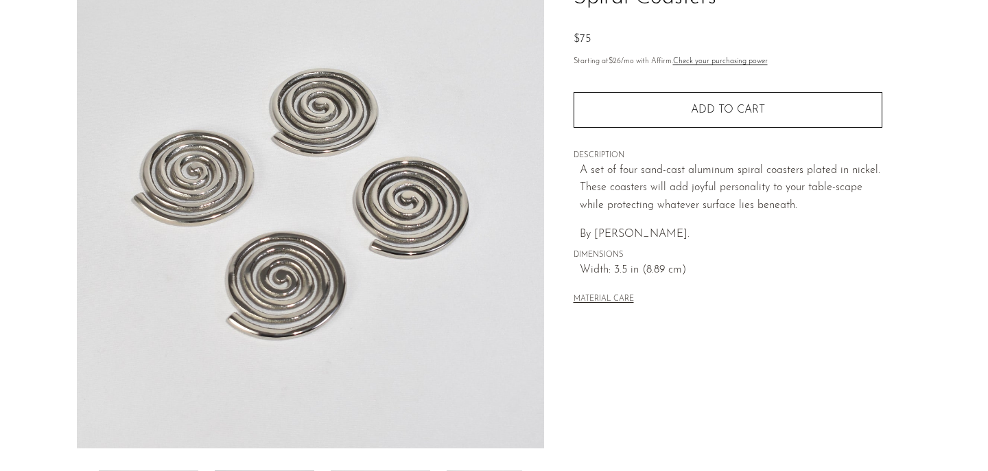
scroll to position [423, 0]
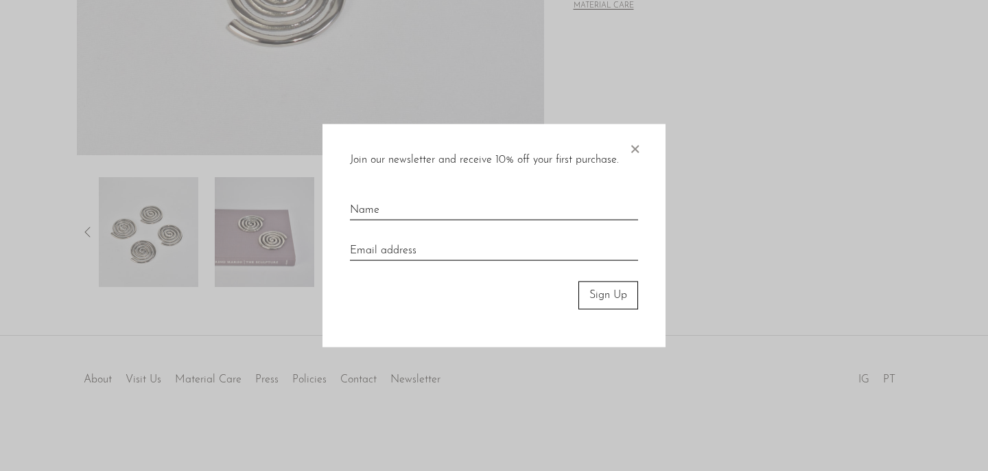
click at [639, 146] on span "×" at bounding box center [635, 146] width 14 height 44
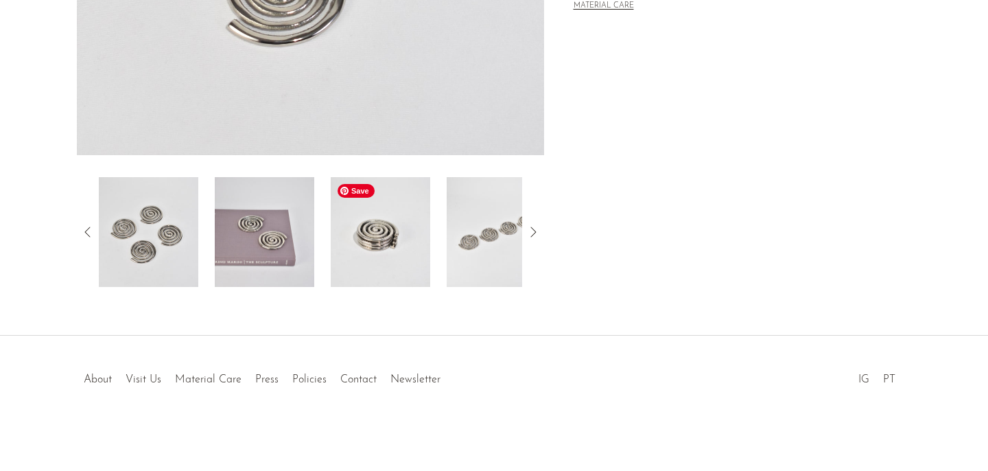
click at [390, 240] on img at bounding box center [380, 232] width 99 height 110
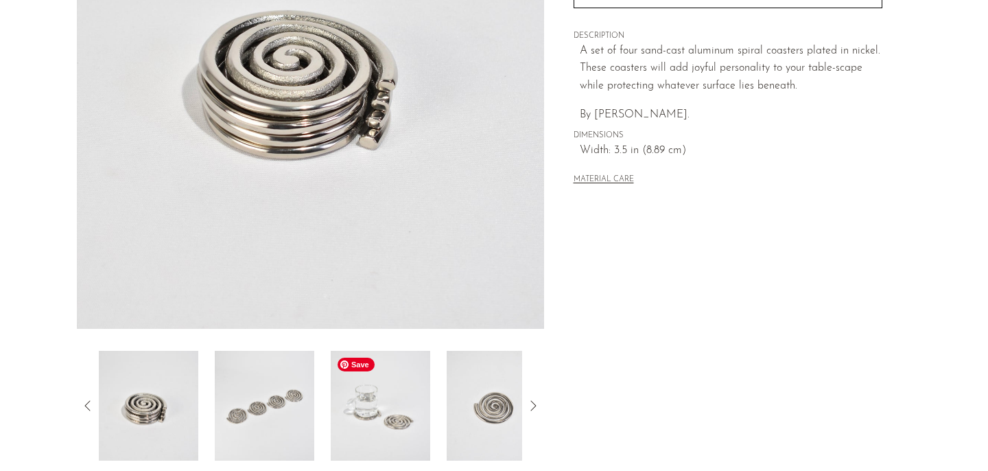
scroll to position [272, 0]
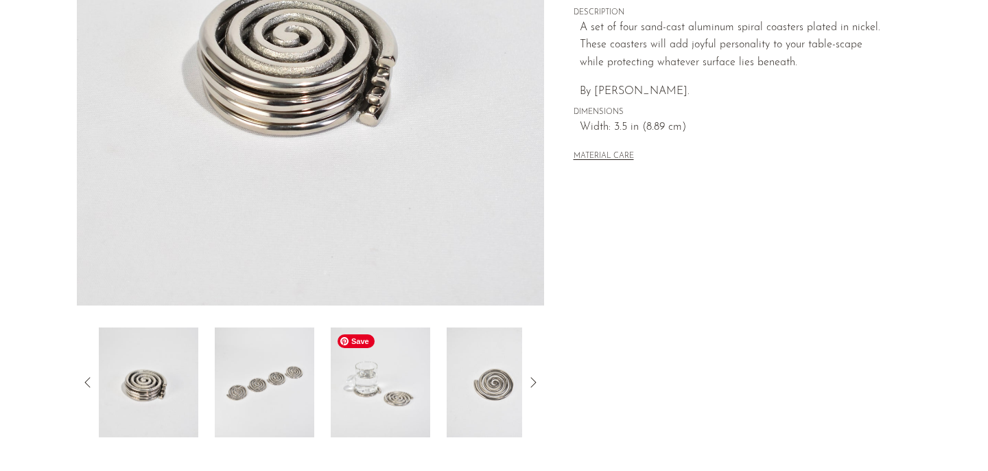
click at [407, 378] on img at bounding box center [380, 382] width 99 height 110
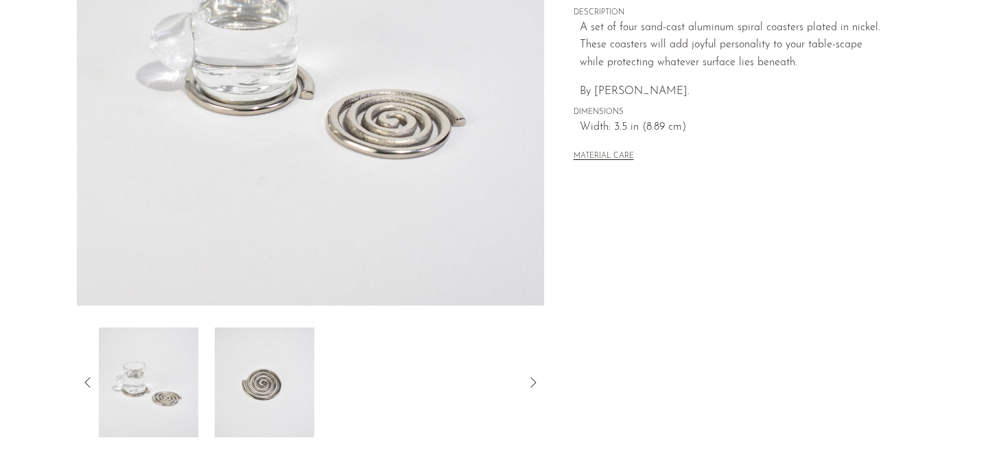
click at [436, 395] on div at bounding box center [310, 382] width 423 height 110
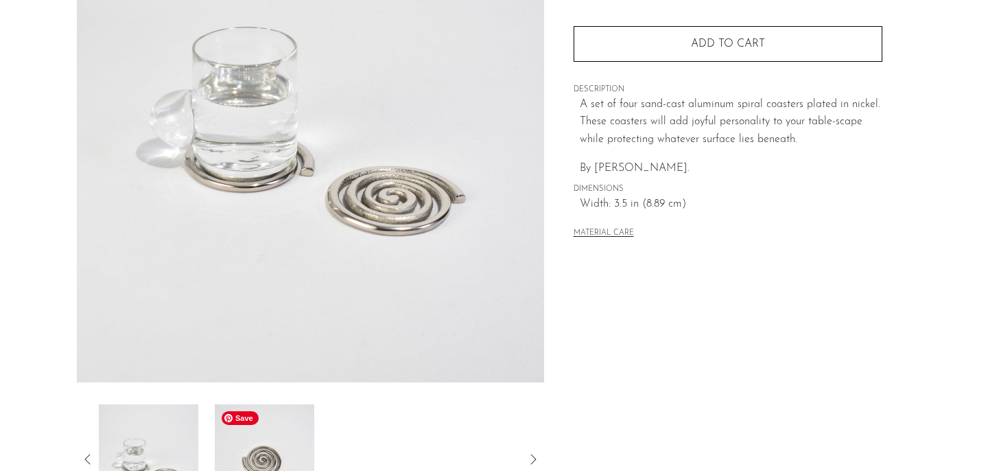
scroll to position [0, 0]
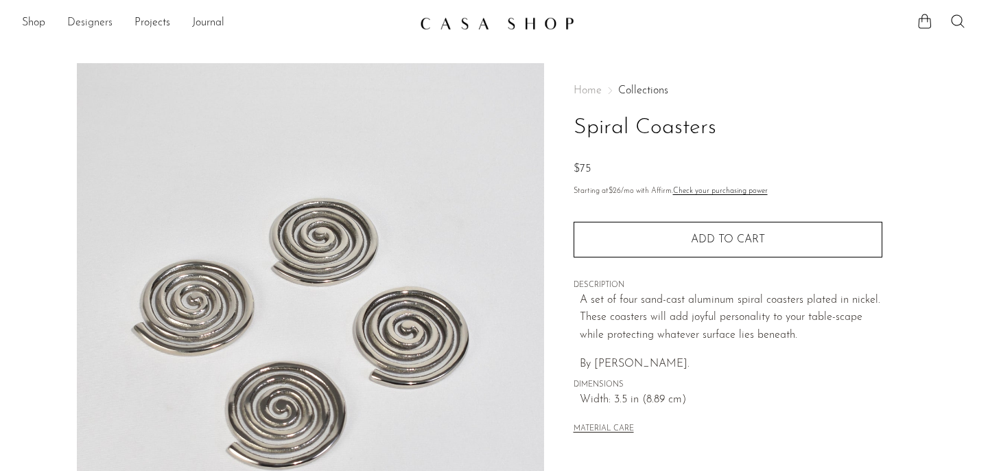
click at [90, 28] on link "Designers" at bounding box center [89, 23] width 45 height 18
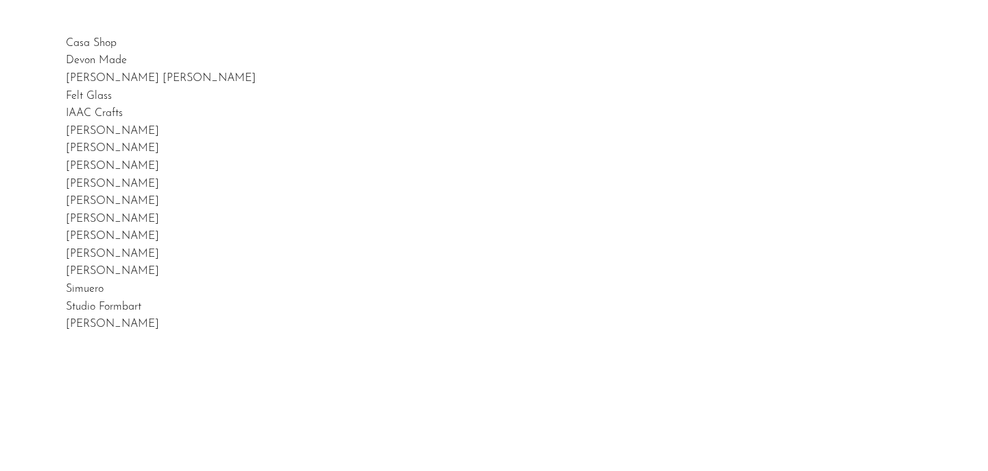
scroll to position [53, 0]
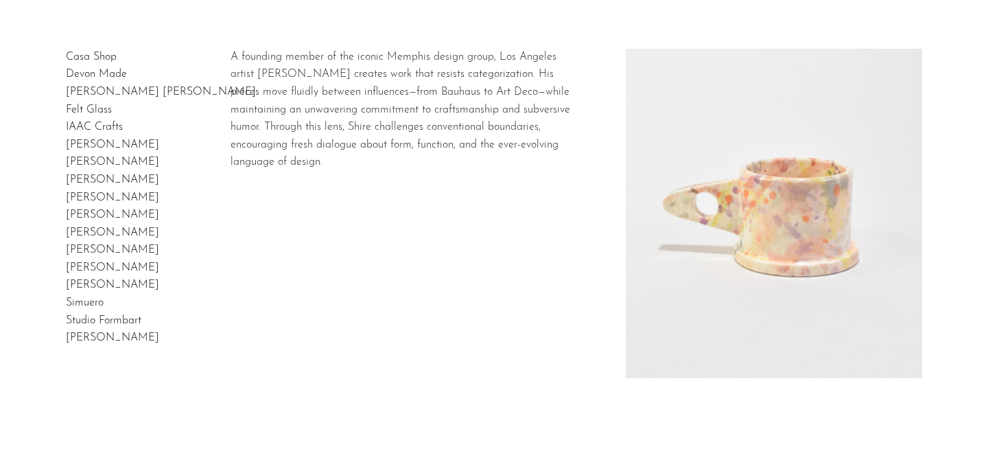
click at [95, 189] on h2 "[PERSON_NAME]" at bounding box center [112, 198] width 93 height 18
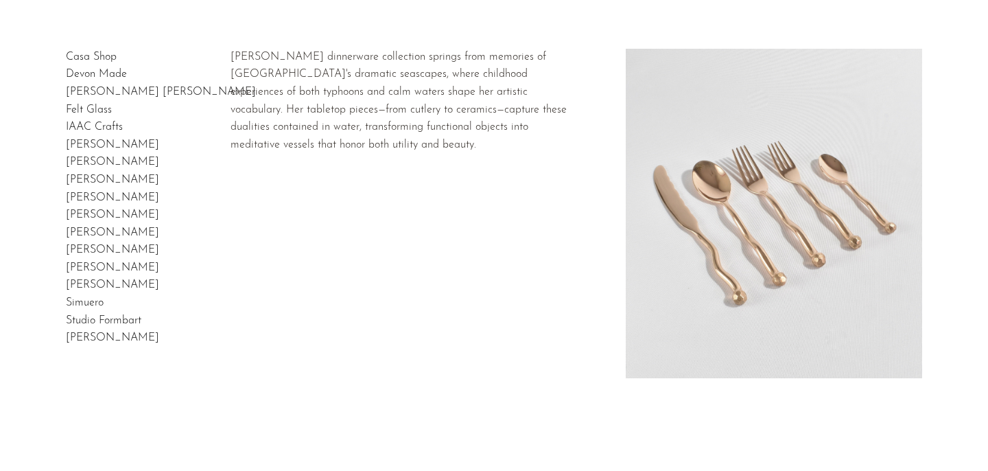
click at [104, 139] on link "Izabel Lam" at bounding box center [112, 144] width 93 height 11
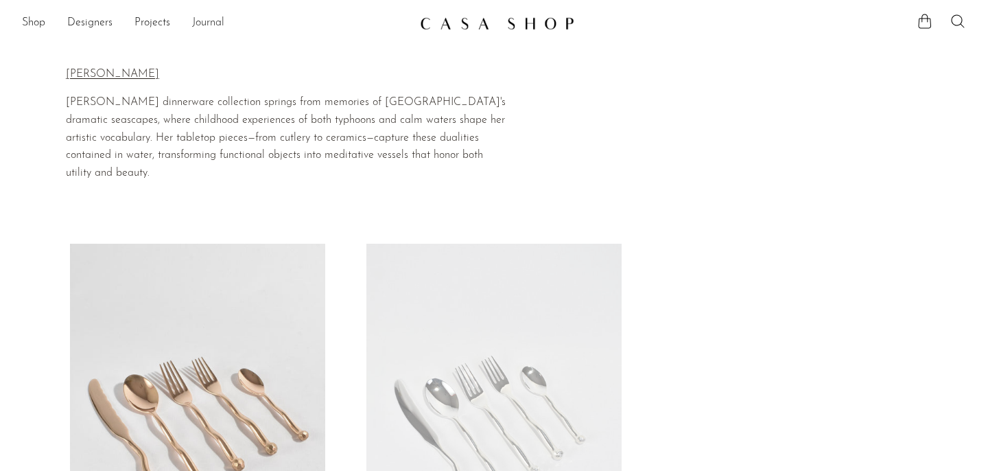
click at [213, 21] on link "Journal" at bounding box center [208, 23] width 32 height 18
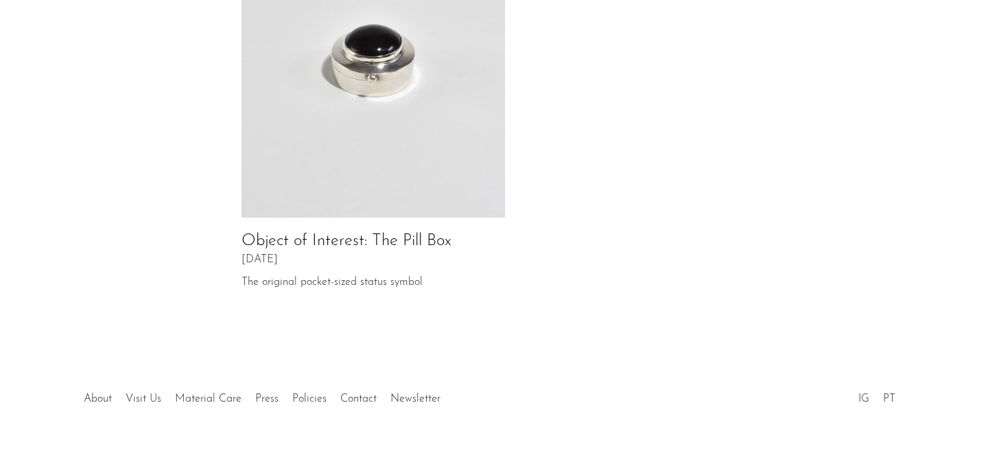
scroll to position [788, 0]
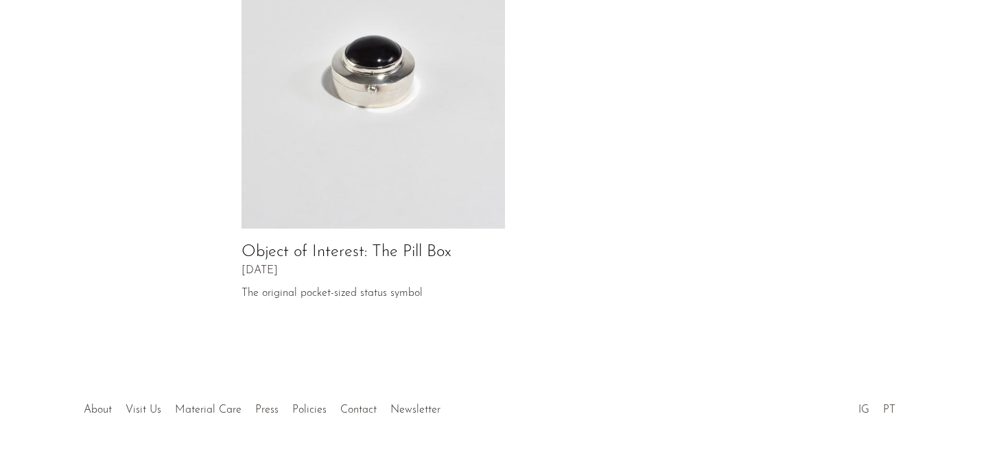
click at [366, 386] on div at bounding box center [493, 395] width 263 height 48
click at [357, 404] on link "Contact" at bounding box center [358, 409] width 36 height 11
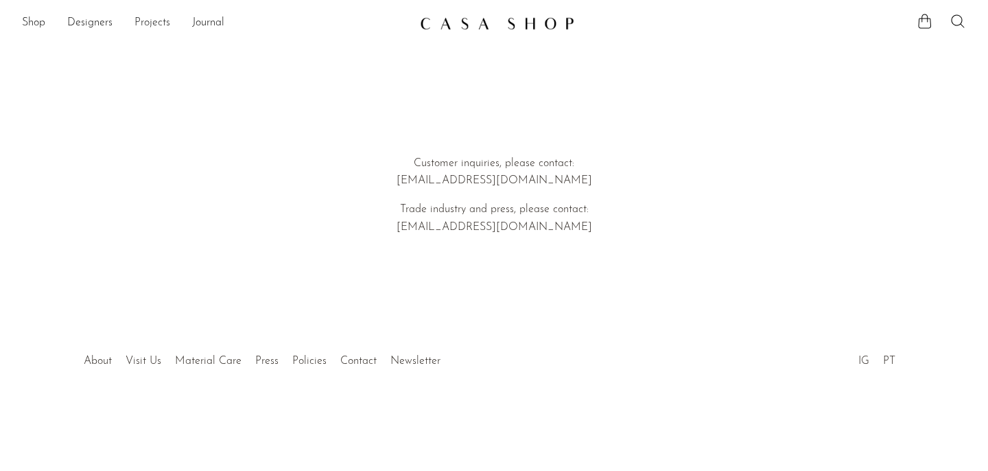
click at [158, 23] on link "Projects" at bounding box center [152, 23] width 36 height 18
click at [47, 65] on link "Holiday 24" at bounding box center [494, 67] width 944 height 15
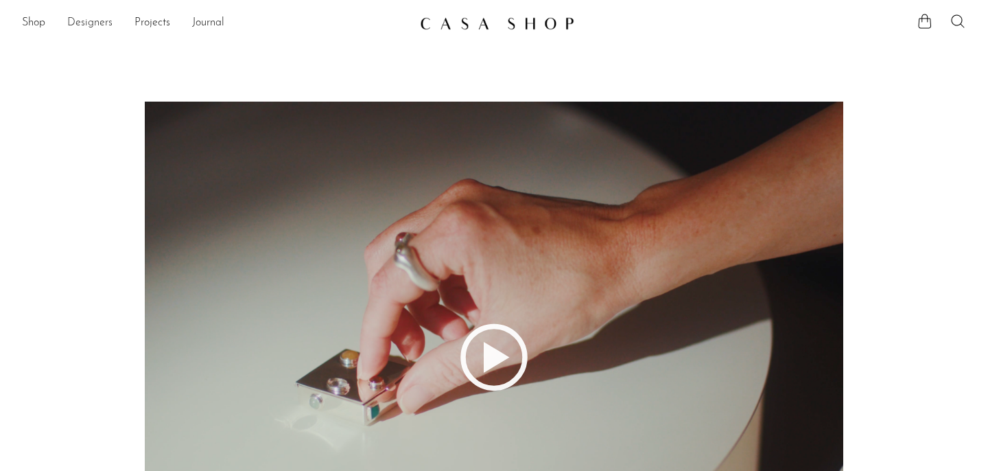
click at [97, 25] on link "Designers" at bounding box center [89, 23] width 45 height 18
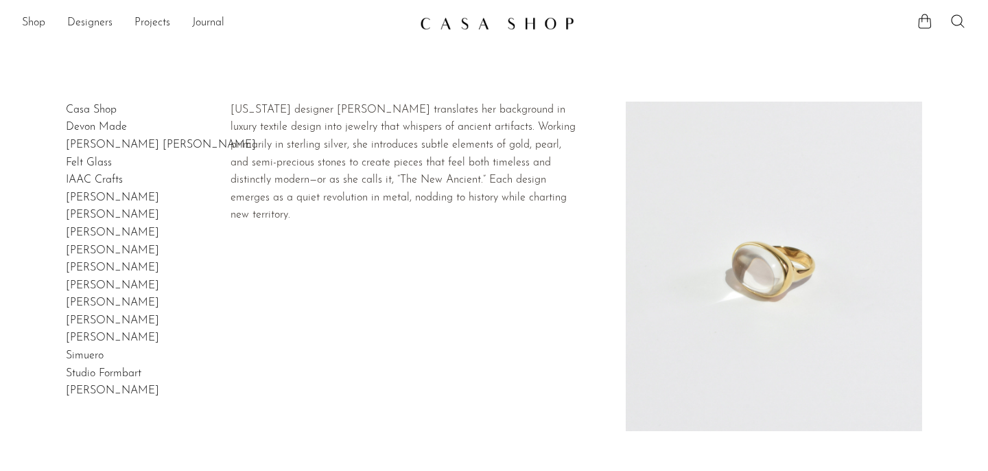
click at [99, 288] on link "[PERSON_NAME]" at bounding box center [112, 285] width 93 height 11
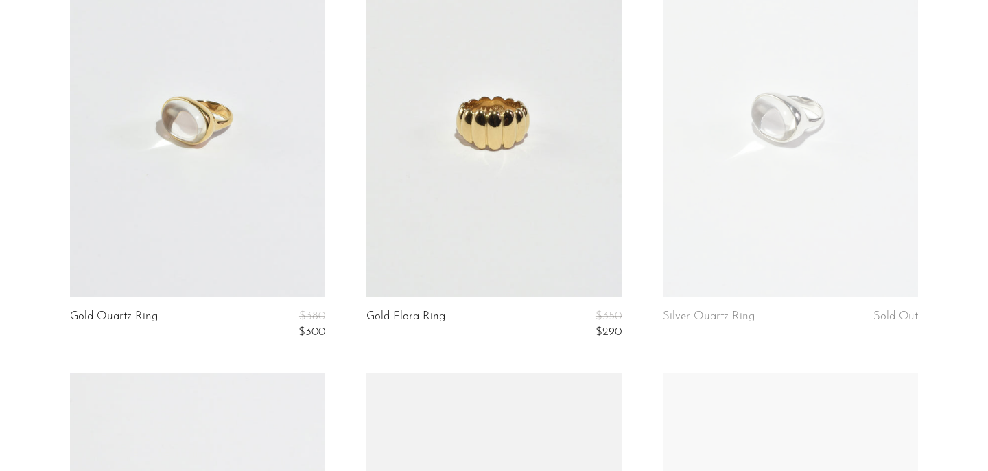
scroll to position [256, 0]
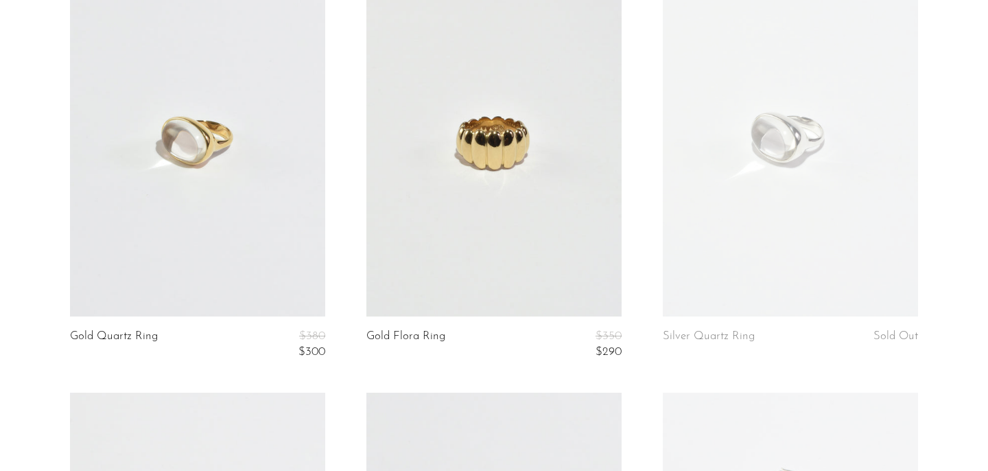
click at [247, 201] on link at bounding box center [197, 137] width 255 height 357
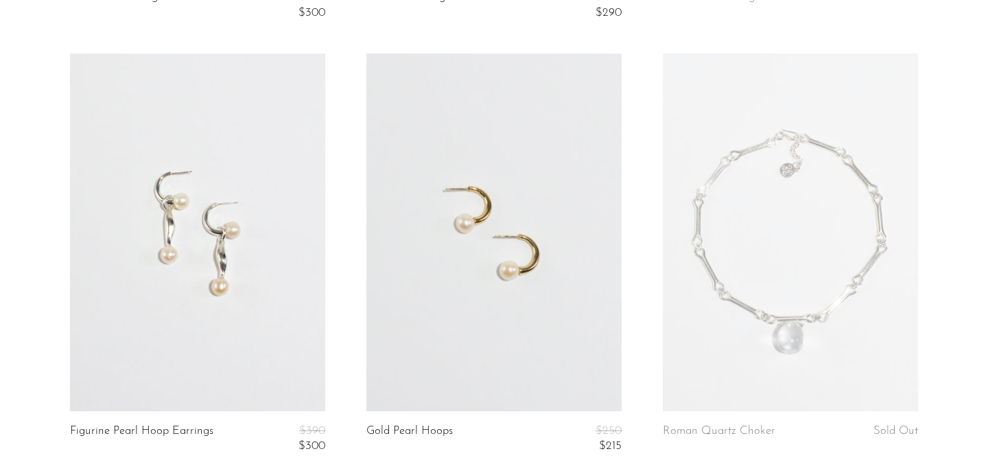
scroll to position [686, 0]
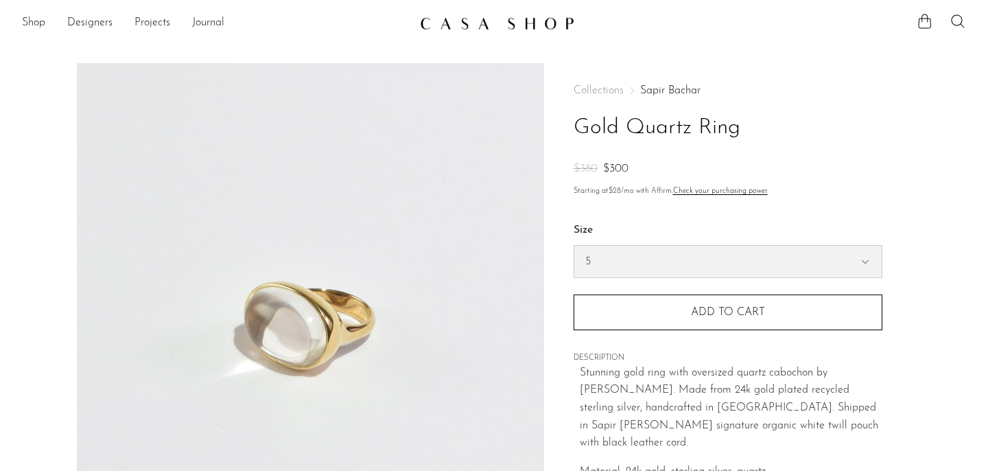
click at [692, 270] on select "5 6 7" at bounding box center [727, 262] width 307 height 32
click at [622, 262] on select "5 6 7" at bounding box center [727, 262] width 307 height 32
click at [672, 255] on select "5 6 7" at bounding box center [727, 262] width 307 height 32
select select "6"
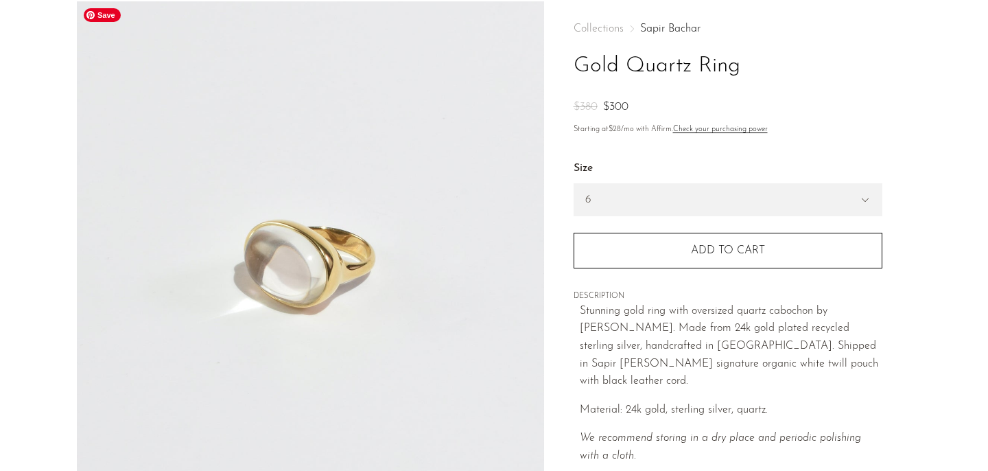
scroll to position [64, 0]
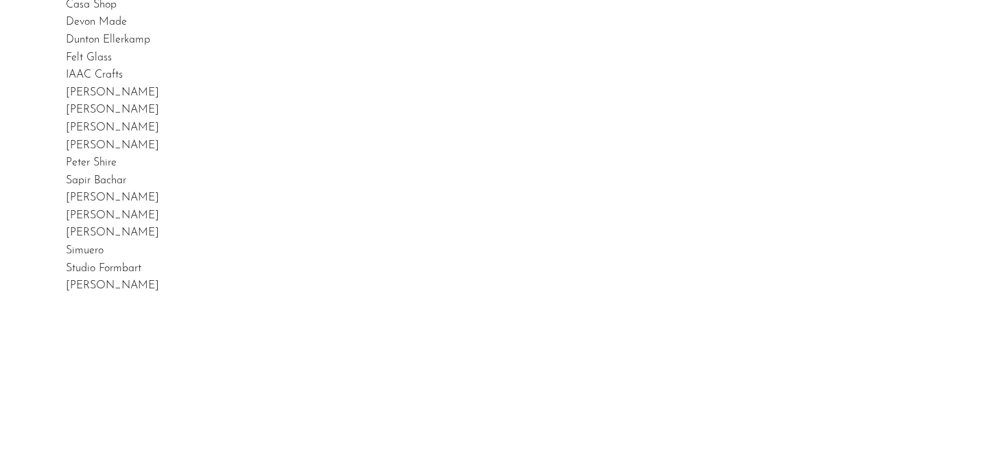
scroll to position [117, 0]
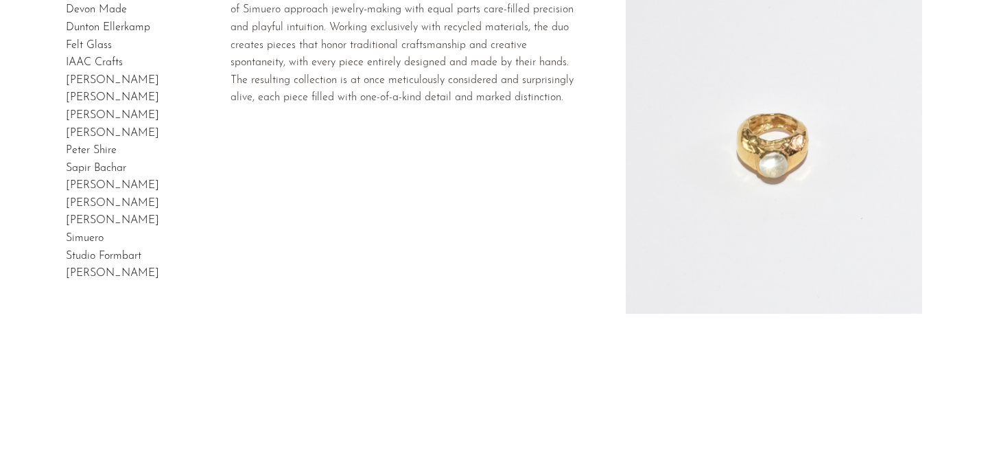
click at [99, 237] on link "Simuero" at bounding box center [85, 238] width 38 height 11
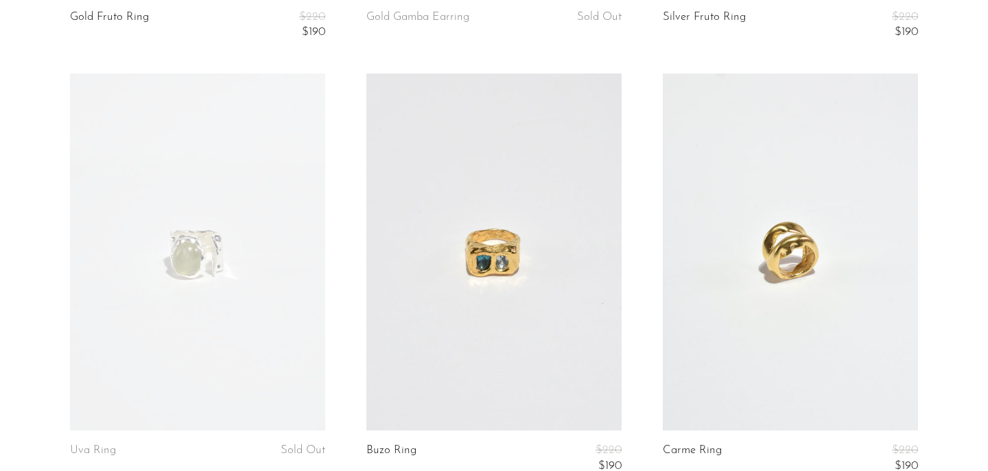
scroll to position [691, 0]
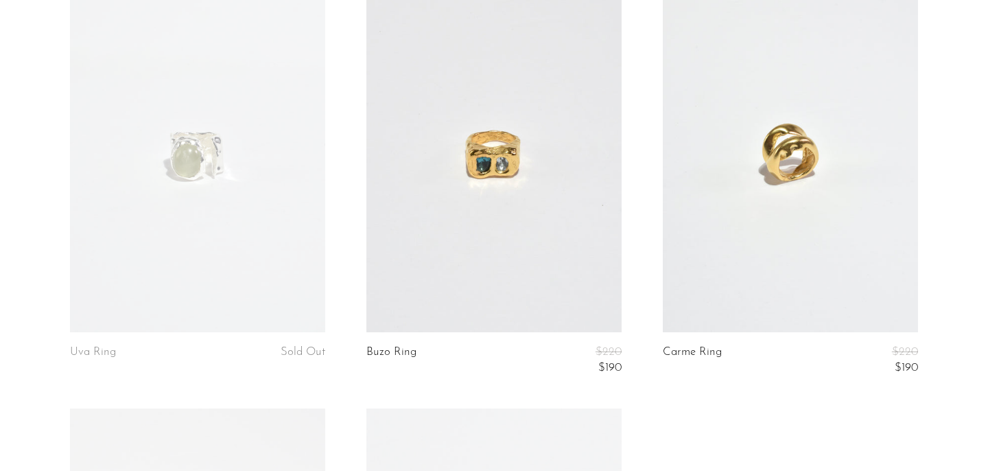
click at [556, 198] on link at bounding box center [493, 153] width 255 height 357
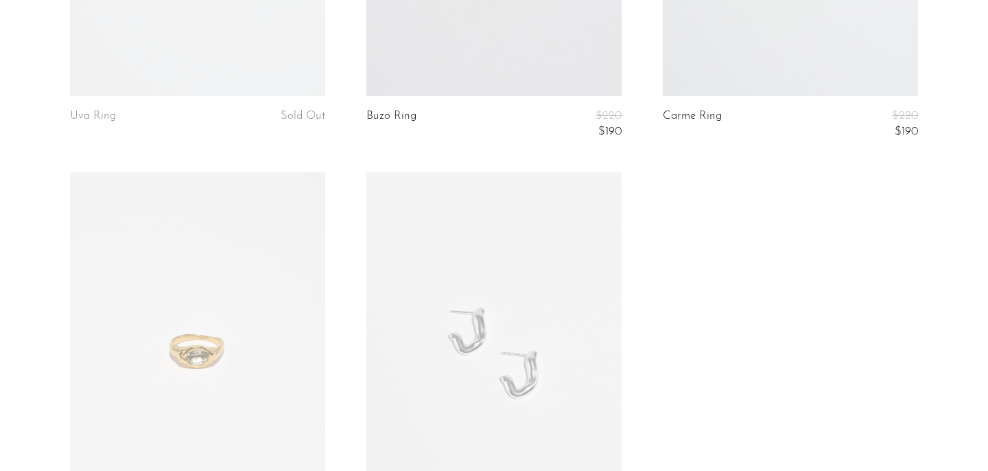
scroll to position [1083, 0]
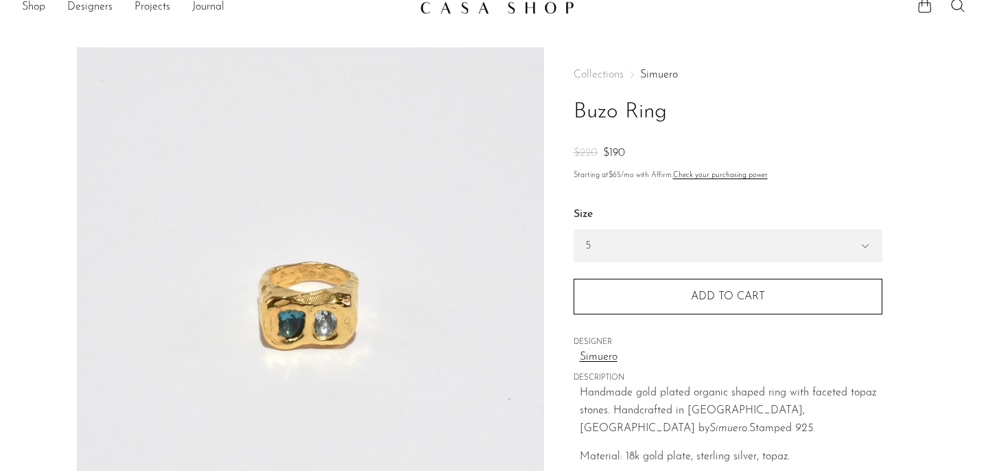
scroll to position [17, 0]
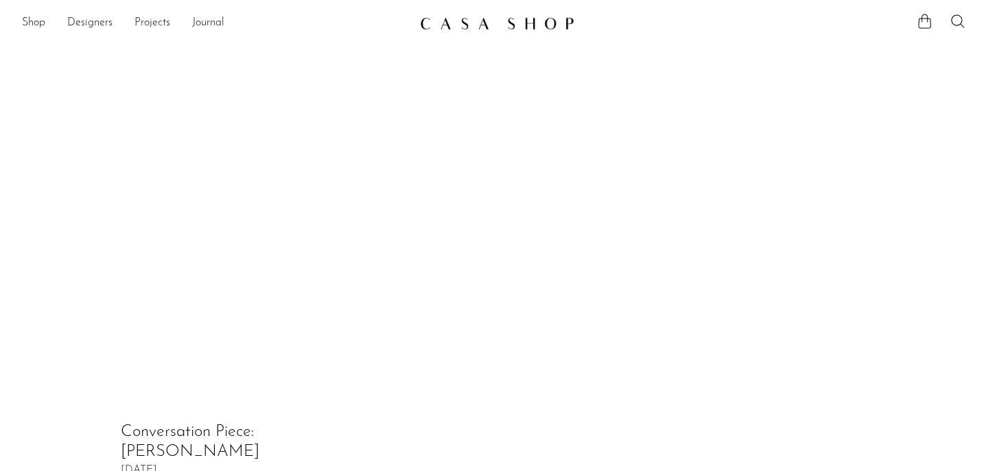
scroll to position [788, 0]
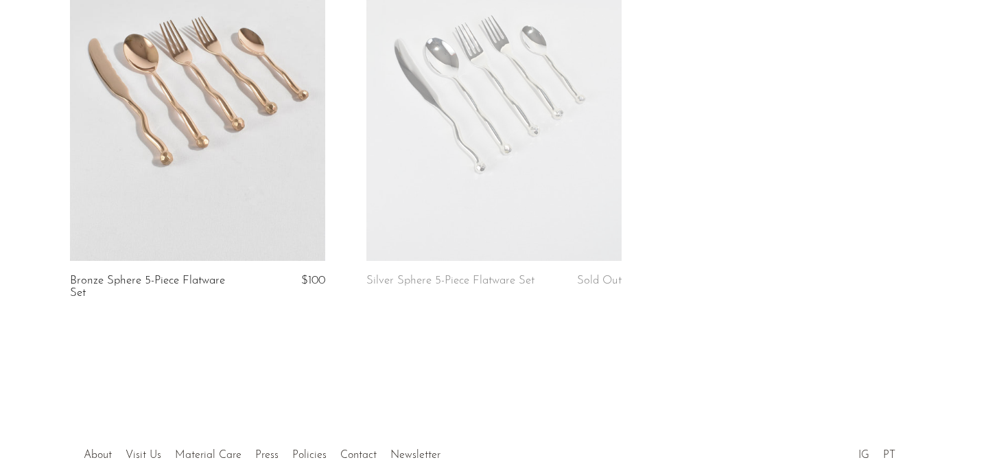
scroll to position [398, 0]
